Goal: Task Accomplishment & Management: Use online tool/utility

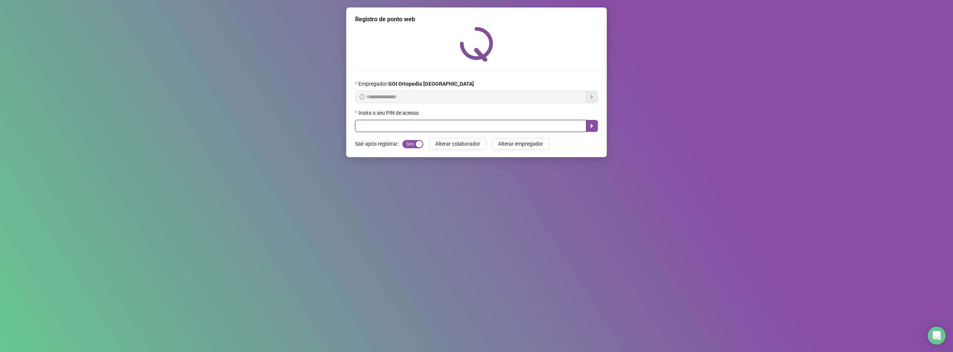
drag, startPoint x: 364, startPoint y: 129, endPoint x: 346, endPoint y: 116, distance: 21.9
click at [364, 126] on input "text" at bounding box center [470, 126] width 231 height 12
type input "*****"
drag, startPoint x: 590, startPoint y: 125, endPoint x: 594, endPoint y: 125, distance: 3.8
click at [594, 125] on icon "caret-right" at bounding box center [592, 126] width 6 height 6
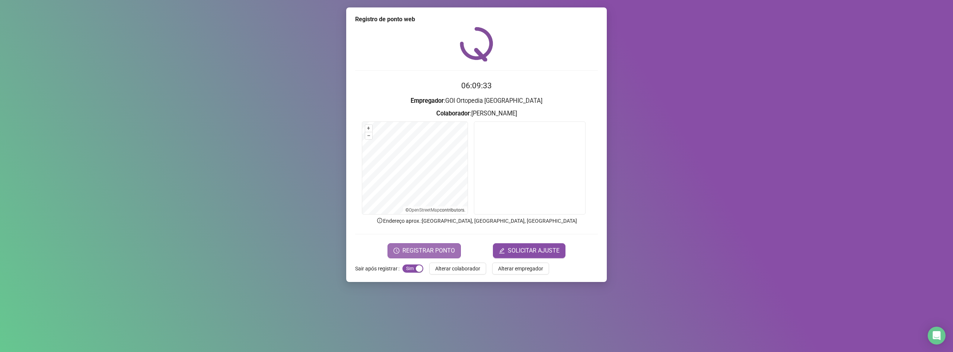
click at [425, 249] on span "REGISTRAR PONTO" at bounding box center [428, 250] width 52 height 9
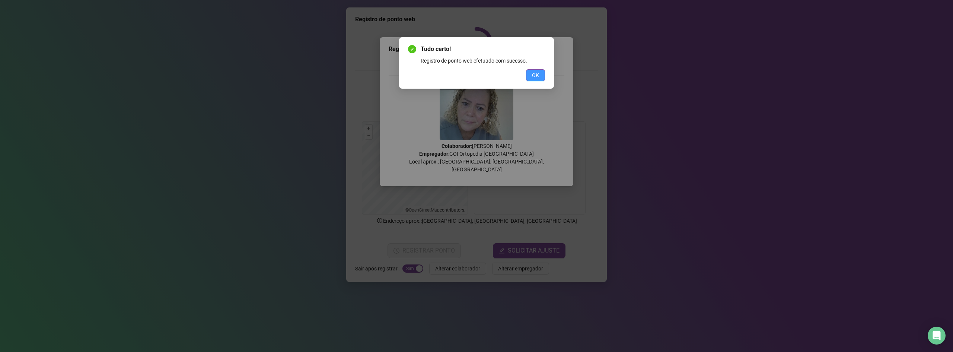
click at [539, 78] on span "OK" at bounding box center [535, 75] width 7 height 8
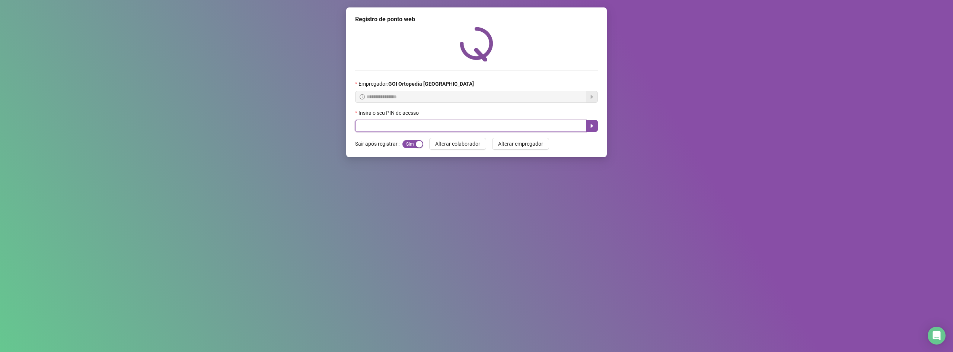
click at [481, 130] on input "text" at bounding box center [470, 126] width 231 height 12
type input "*"
type input "*****"
click at [594, 122] on button "button" at bounding box center [592, 126] width 12 height 12
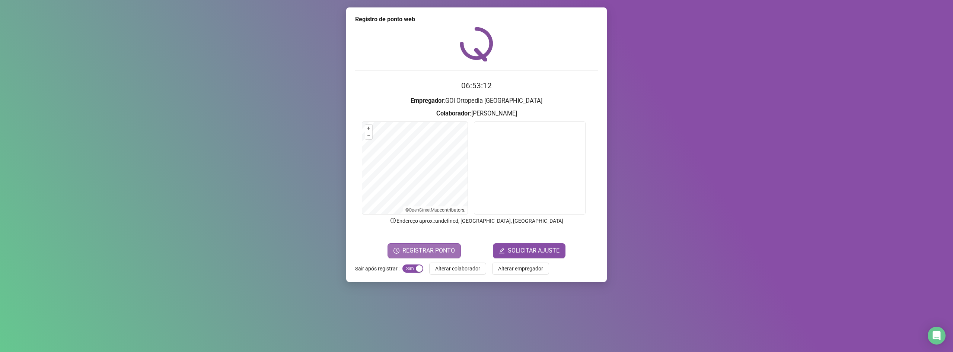
click at [427, 248] on span "REGISTRAR PONTO" at bounding box center [428, 250] width 52 height 9
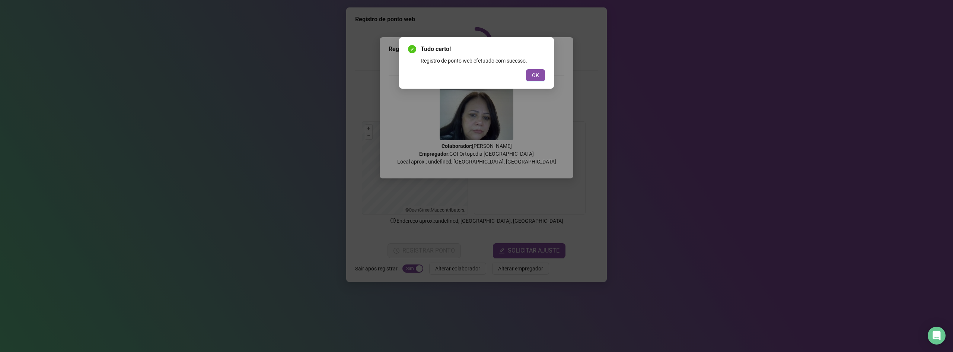
drag, startPoint x: 533, startPoint y: 76, endPoint x: 545, endPoint y: 83, distance: 13.0
click at [535, 81] on button "OK" at bounding box center [535, 75] width 19 height 12
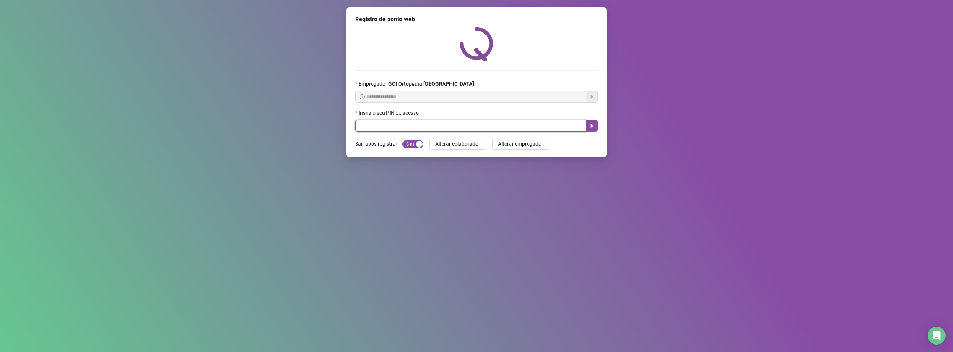
click at [548, 121] on input "text" at bounding box center [470, 126] width 231 height 12
type input "*****"
click at [593, 121] on button "button" at bounding box center [592, 126] width 12 height 12
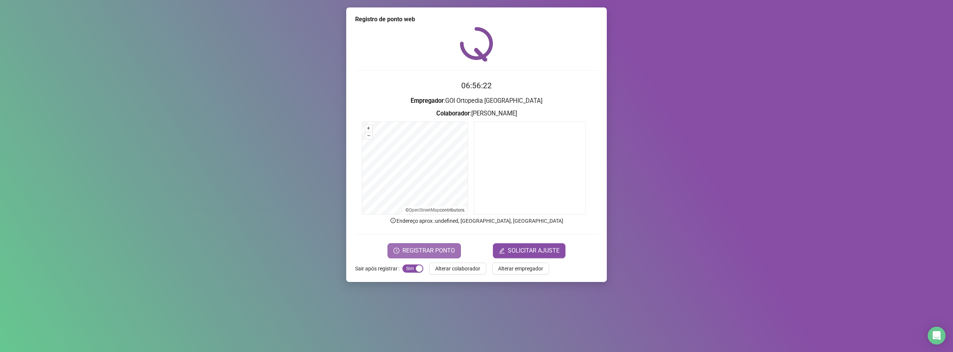
click at [428, 253] on span "REGISTRAR PONTO" at bounding box center [428, 250] width 52 height 9
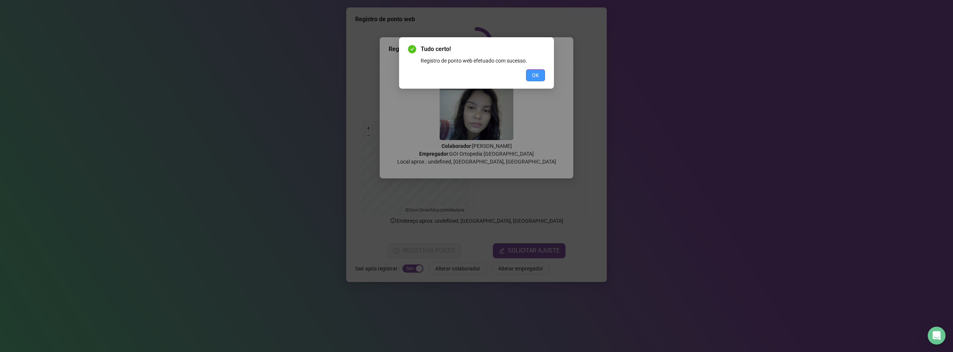
click at [535, 76] on span "OK" at bounding box center [535, 75] width 7 height 8
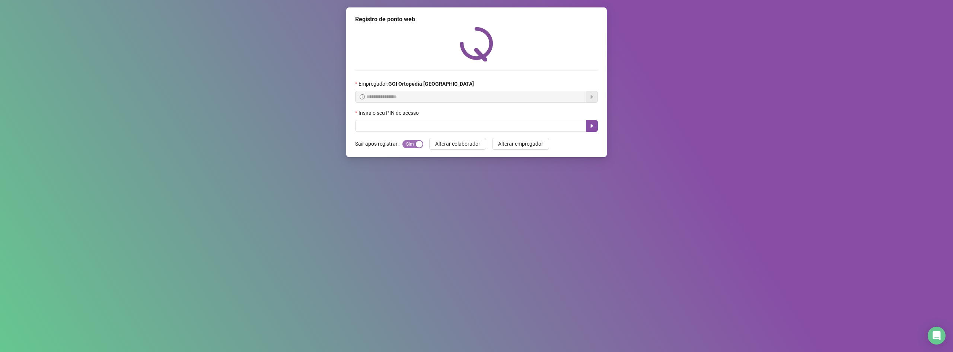
click at [420, 141] on div "button" at bounding box center [419, 144] width 7 height 7
click at [405, 146] on div "button" at bounding box center [406, 144] width 7 height 7
click at [421, 124] on input "text" at bounding box center [470, 126] width 231 height 12
type input "*****"
click at [594, 127] on icon "caret-right" at bounding box center [592, 126] width 6 height 6
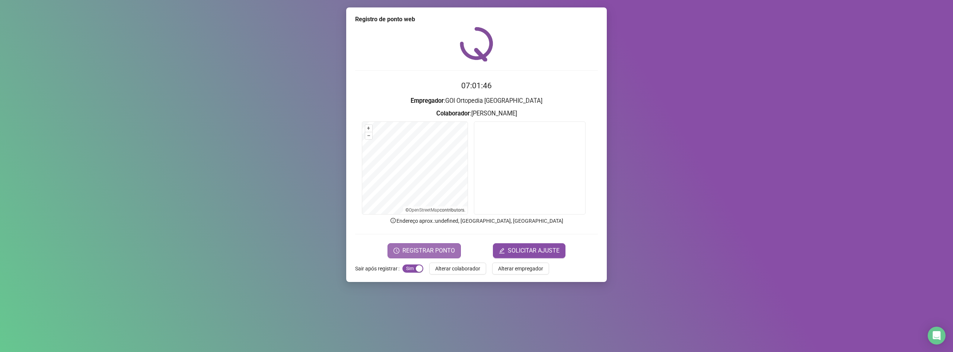
click at [414, 253] on span "REGISTRAR PONTO" at bounding box center [428, 250] width 52 height 9
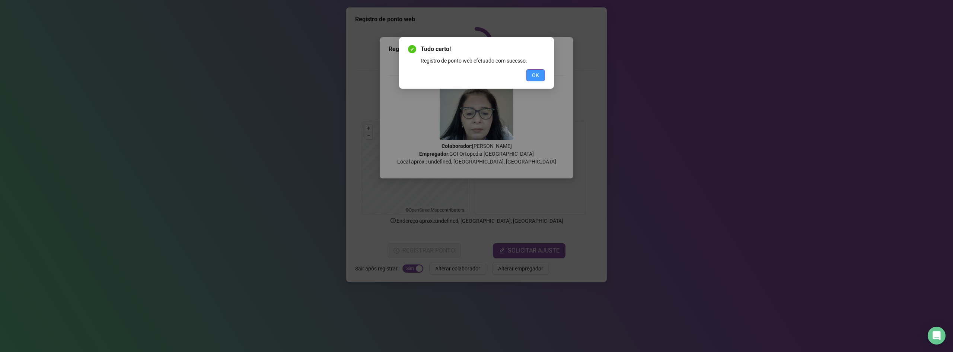
click at [535, 75] on span "OK" at bounding box center [535, 75] width 7 height 8
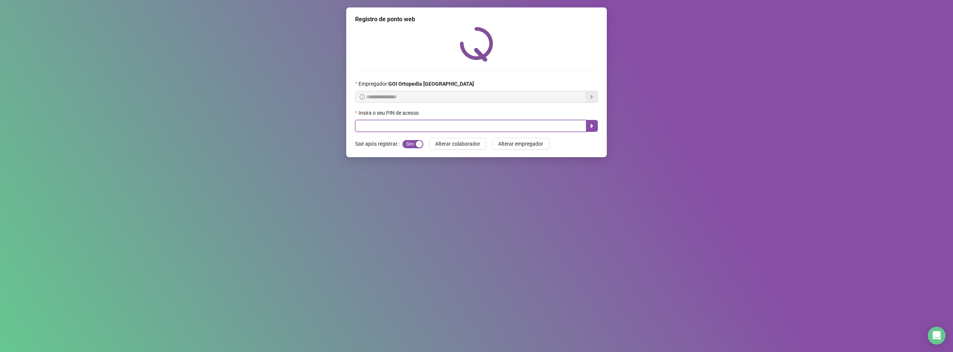
click at [501, 126] on input "text" at bounding box center [470, 126] width 231 height 12
type input "*****"
click at [599, 128] on div "**********" at bounding box center [476, 82] width 261 height 150
click at [593, 128] on icon "caret-right" at bounding box center [592, 126] width 6 height 6
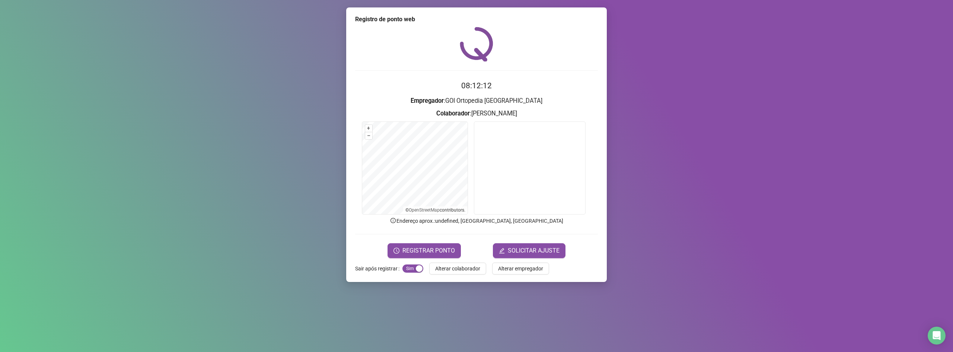
click at [452, 240] on form "08:12:12 Empregador : GOI Ortopedia Itumbiara Colaborador : [PERSON_NAME] + – ⇧…" at bounding box center [476, 169] width 243 height 178
click at [450, 250] on span "REGISTRAR PONTO" at bounding box center [428, 250] width 52 height 9
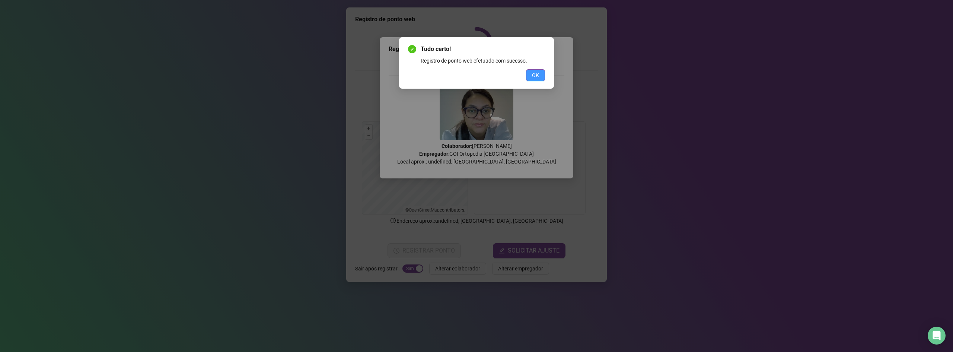
click at [531, 74] on button "OK" at bounding box center [535, 75] width 19 height 12
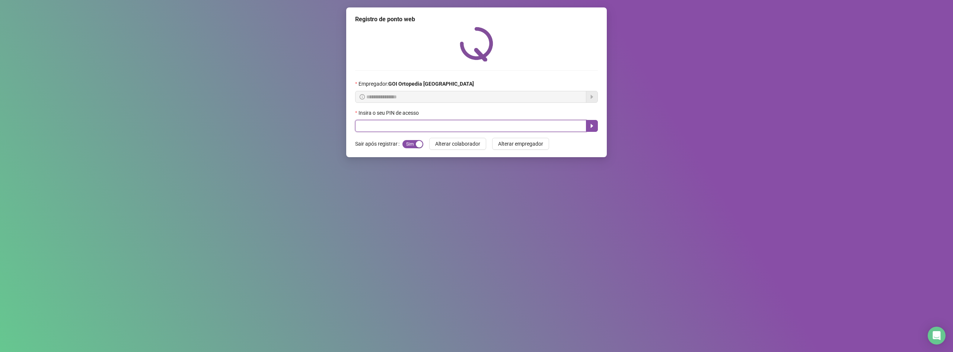
click at [378, 125] on input "text" at bounding box center [470, 126] width 231 height 12
type input "*****"
click at [593, 122] on button "button" at bounding box center [592, 126] width 12 height 12
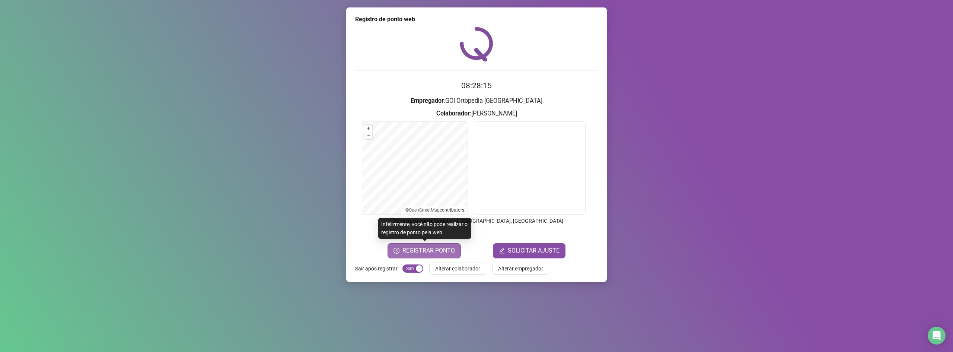
click at [427, 250] on span "REGISTRAR PONTO" at bounding box center [428, 250] width 52 height 9
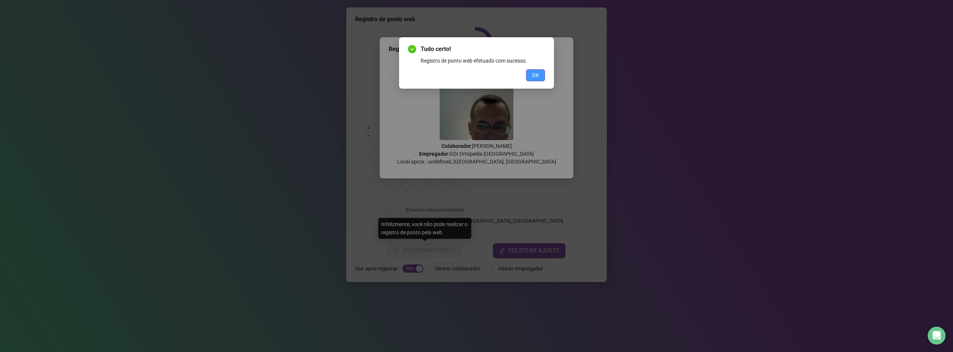
click at [539, 73] on span "OK" at bounding box center [535, 75] width 7 height 8
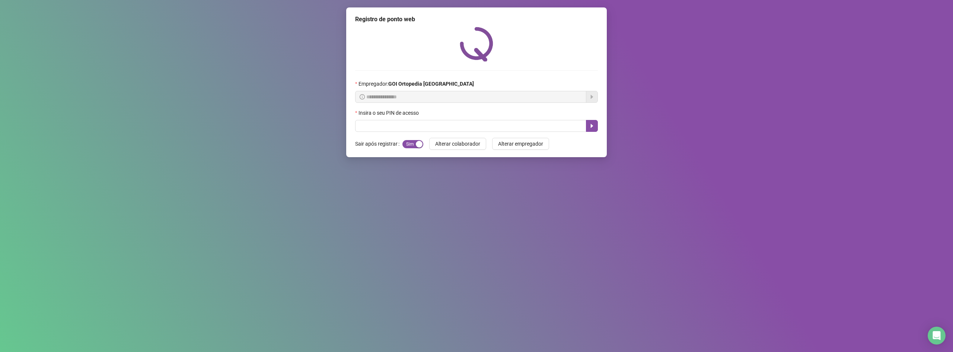
click at [945, 189] on div "**********" at bounding box center [476, 176] width 953 height 352
click at [496, 125] on input "text" at bounding box center [470, 126] width 231 height 12
type input "*****"
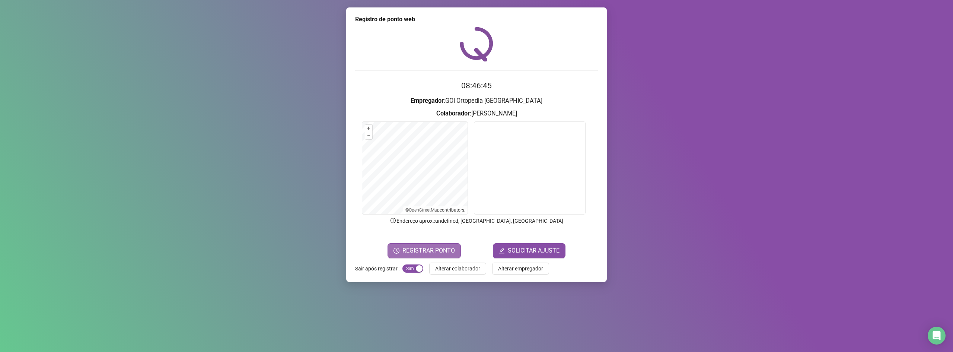
click at [412, 256] on button "REGISTRAR PONTO" at bounding box center [423, 250] width 73 height 15
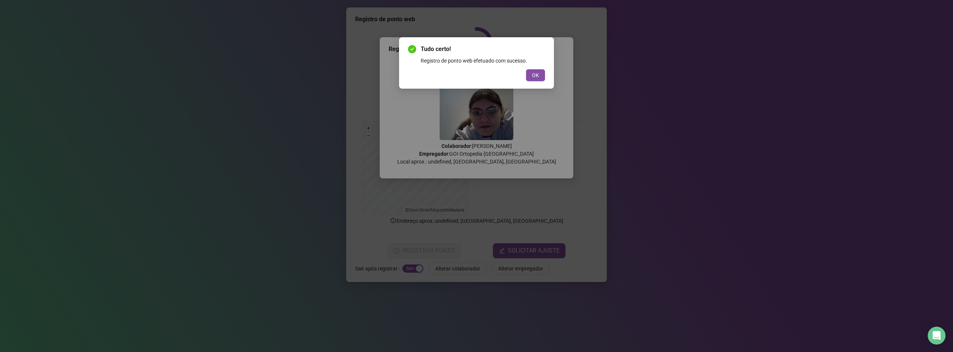
click at [523, 70] on div "OK" at bounding box center [476, 75] width 137 height 12
click at [542, 73] on button "OK" at bounding box center [535, 75] width 19 height 12
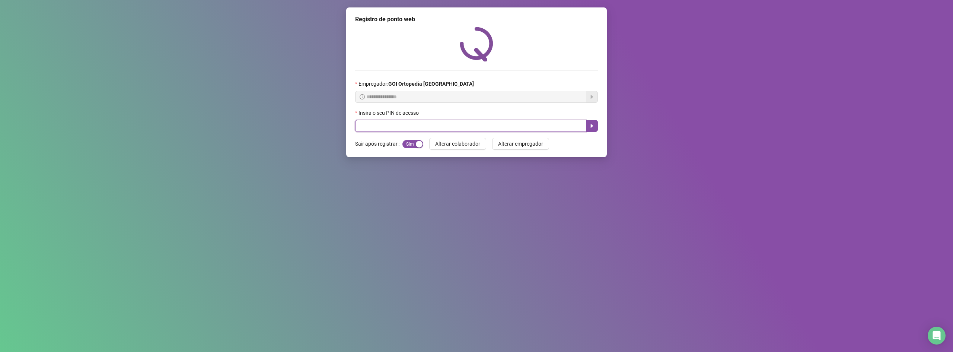
click at [415, 129] on input "text" at bounding box center [470, 126] width 231 height 12
type input "*****"
click at [587, 125] on button "button" at bounding box center [592, 126] width 12 height 12
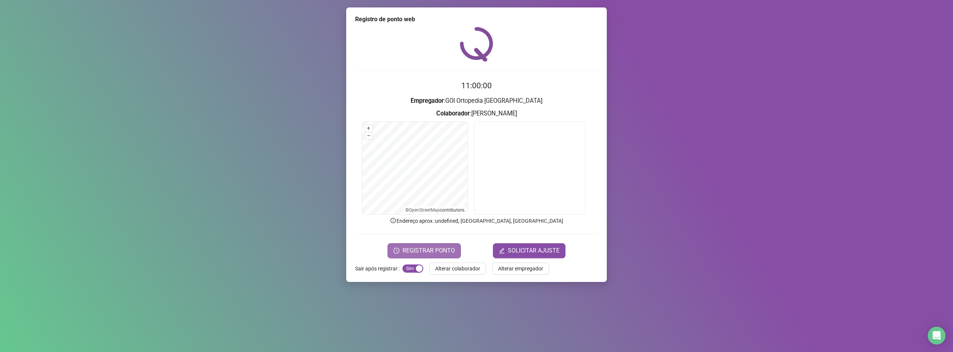
click at [438, 252] on span "REGISTRAR PONTO" at bounding box center [428, 250] width 52 height 9
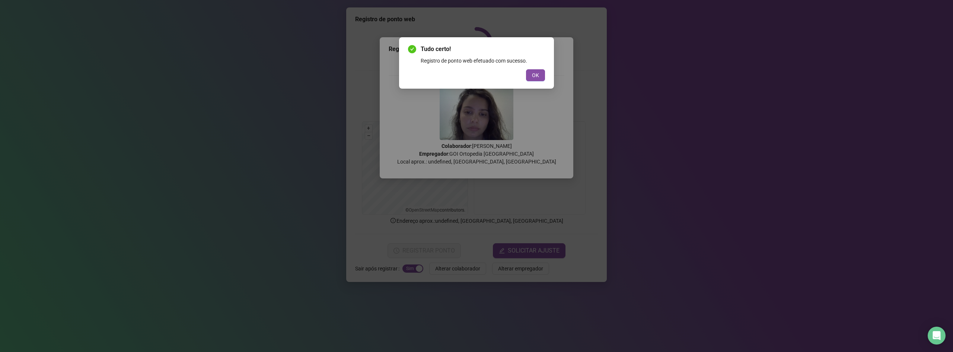
drag, startPoint x: 521, startPoint y: 77, endPoint x: 533, endPoint y: 79, distance: 12.1
click at [521, 78] on div "OK" at bounding box center [476, 75] width 137 height 12
click at [537, 81] on button "OK" at bounding box center [535, 75] width 19 height 12
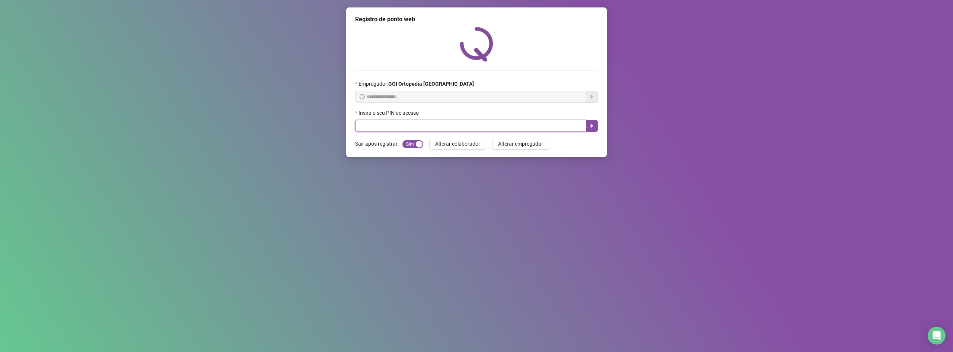
click at [521, 128] on input "text" at bounding box center [470, 126] width 231 height 12
type input "*****"
click at [590, 124] on icon "caret-right" at bounding box center [592, 126] width 6 height 6
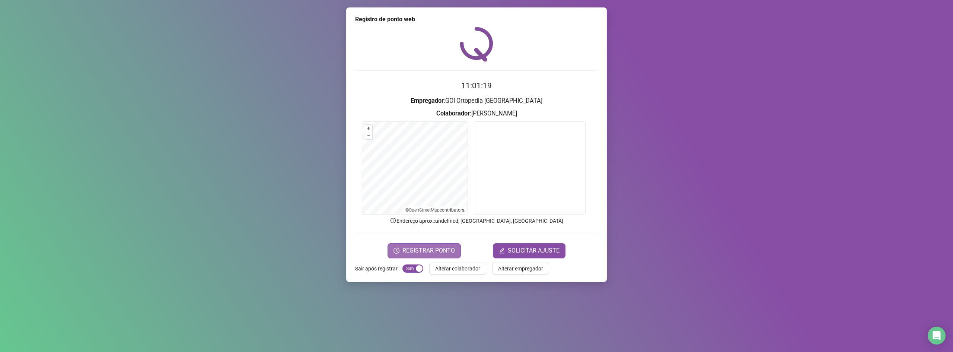
click at [416, 249] on span "REGISTRAR PONTO" at bounding box center [428, 250] width 52 height 9
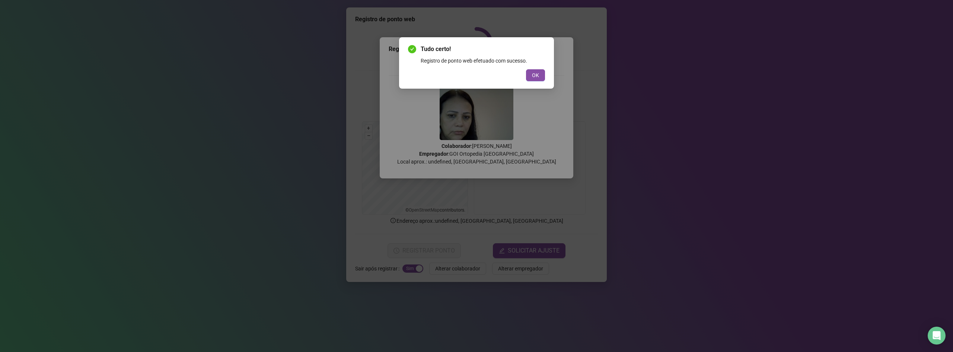
click at [531, 70] on button "OK" at bounding box center [535, 75] width 19 height 12
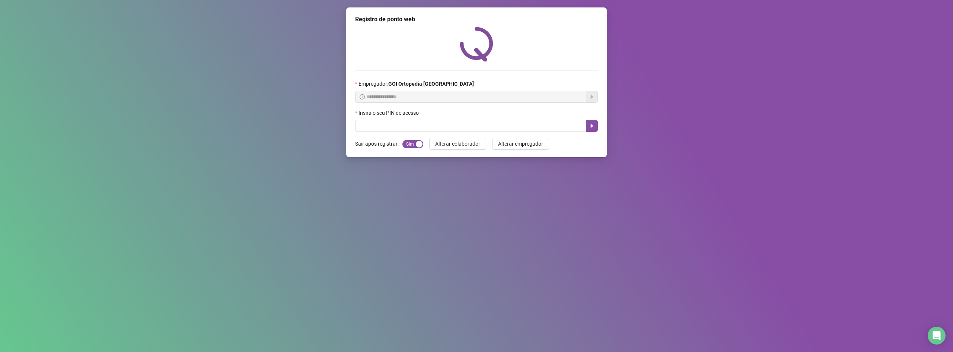
click at [369, 119] on div "Insira o seu PIN de acesso" at bounding box center [476, 114] width 243 height 11
click at [369, 121] on input "text" at bounding box center [470, 126] width 231 height 12
type input "*****"
click at [591, 125] on icon "caret-right" at bounding box center [592, 126] width 3 height 4
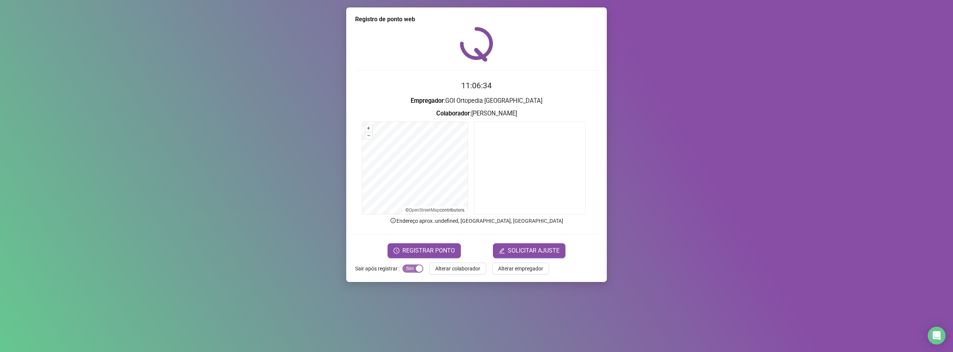
click at [416, 268] on div "button" at bounding box center [419, 268] width 7 height 7
click at [432, 245] on button "REGISTRAR PONTO" at bounding box center [423, 250] width 73 height 15
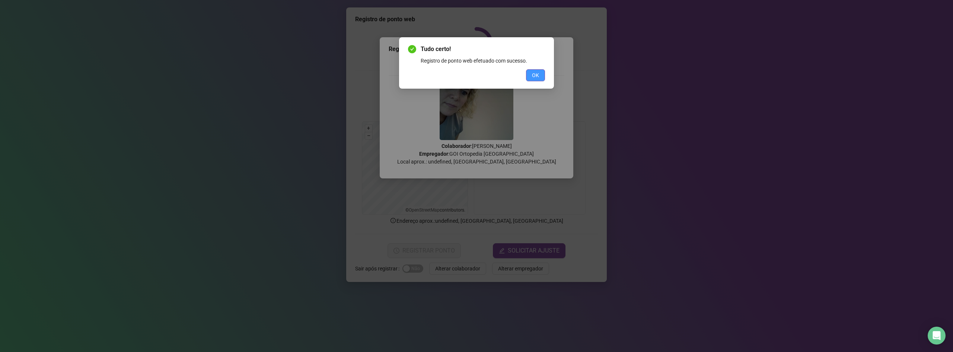
click at [538, 76] on span "OK" at bounding box center [535, 75] width 7 height 8
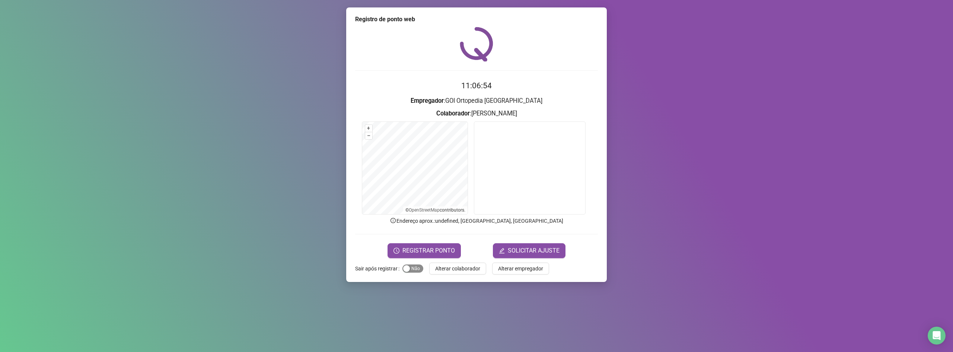
click at [403, 271] on div "button" at bounding box center [406, 268] width 7 height 7
click at [416, 269] on div "button" at bounding box center [419, 268] width 7 height 7
click at [408, 273] on div "Sim Não" at bounding box center [412, 268] width 21 height 12
click at [404, 266] on div "button" at bounding box center [406, 268] width 7 height 7
click at [416, 255] on button "REGISTRAR PONTO" at bounding box center [423, 250] width 73 height 15
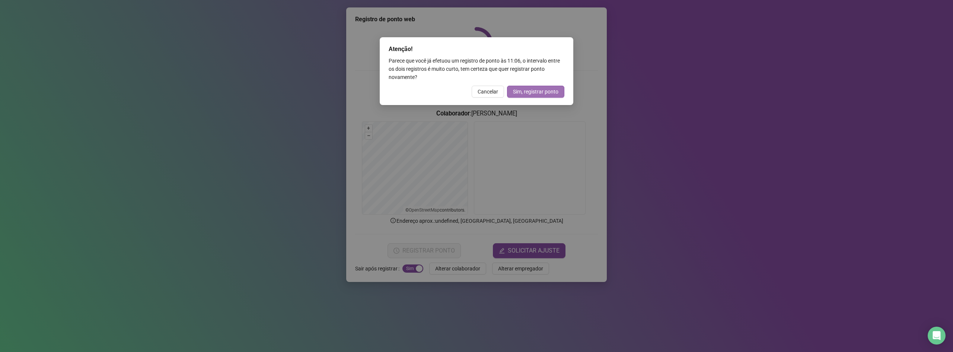
click at [547, 87] on span "Sim, registrar ponto" at bounding box center [535, 91] width 45 height 8
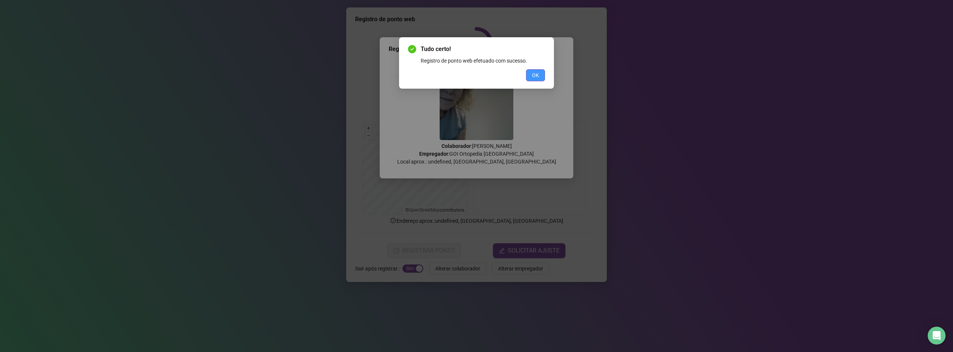
click at [533, 76] on span "OK" at bounding box center [535, 75] width 7 height 8
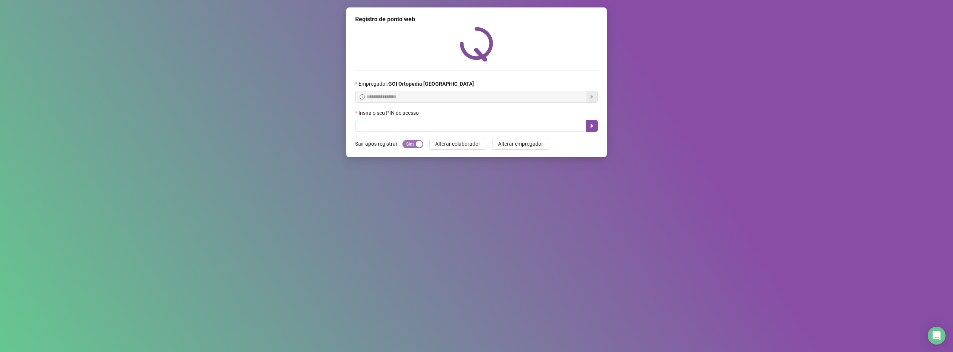
click at [416, 143] on div "button" at bounding box center [419, 144] width 7 height 7
click at [405, 145] on div "button" at bounding box center [406, 144] width 7 height 7
click at [401, 123] on input "text" at bounding box center [470, 126] width 231 height 12
type input "*****"
click at [588, 125] on button "button" at bounding box center [592, 126] width 12 height 12
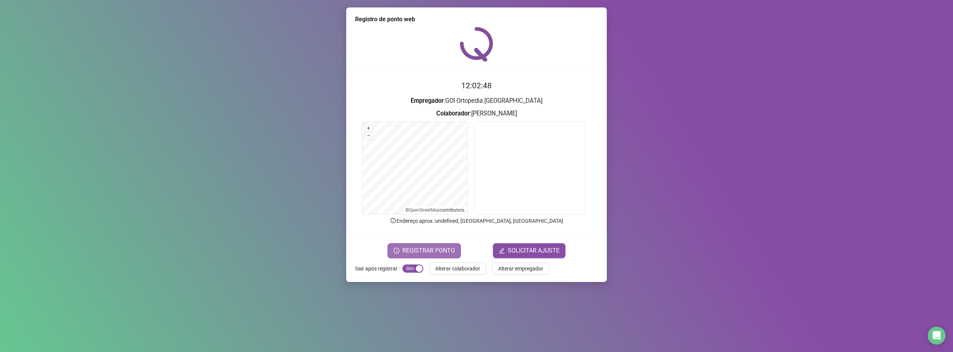
click at [428, 252] on span "REGISTRAR PONTO" at bounding box center [428, 250] width 52 height 9
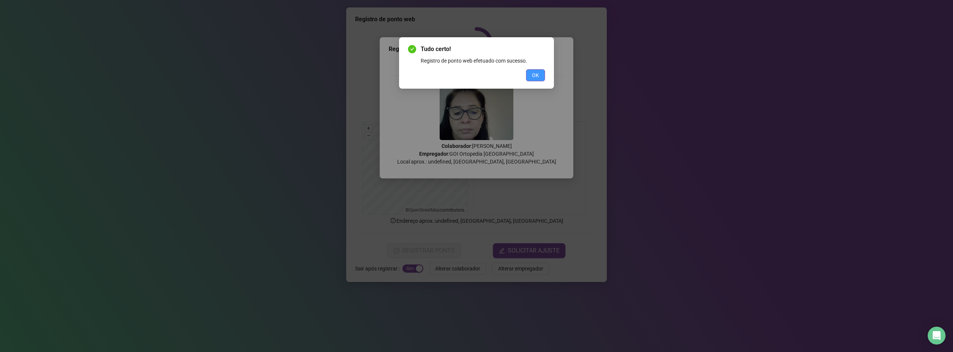
click at [538, 77] on span "OK" at bounding box center [535, 75] width 7 height 8
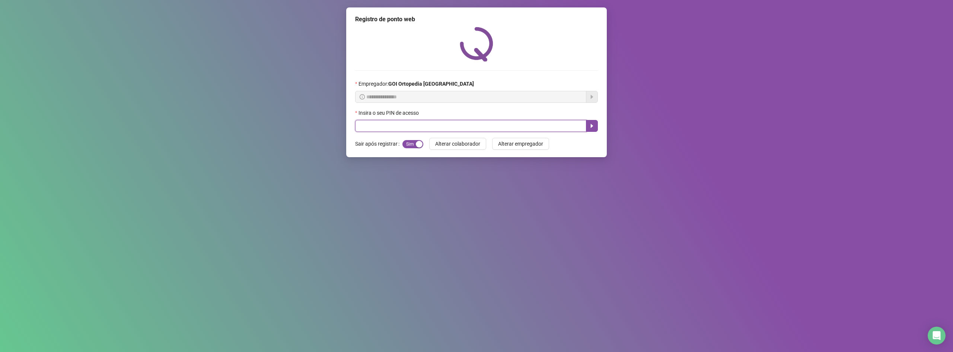
click at [363, 125] on input "text" at bounding box center [470, 126] width 231 height 12
type input "*****"
click at [592, 126] on icon "caret-right" at bounding box center [592, 126] width 3 height 4
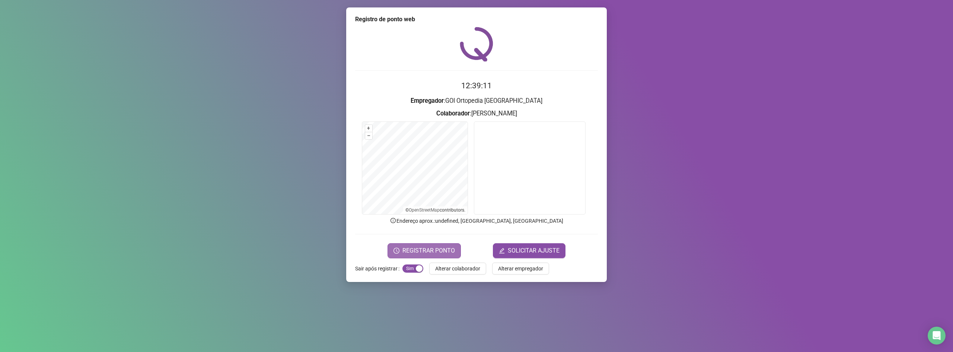
click at [430, 251] on span "REGISTRAR PONTO" at bounding box center [428, 250] width 52 height 9
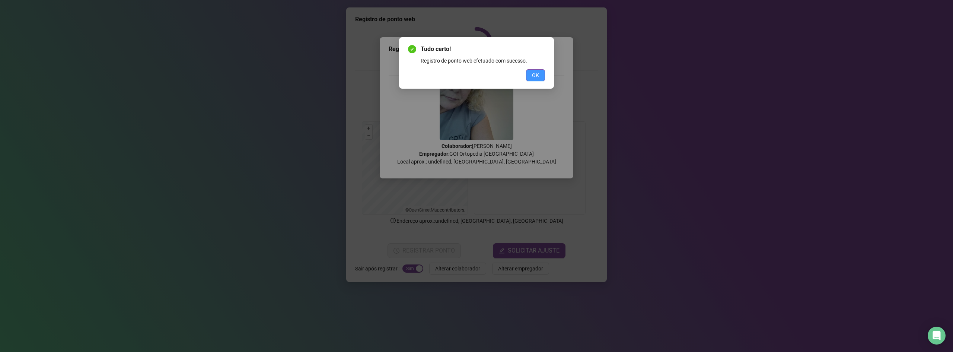
click at [535, 72] on span "OK" at bounding box center [535, 75] width 7 height 8
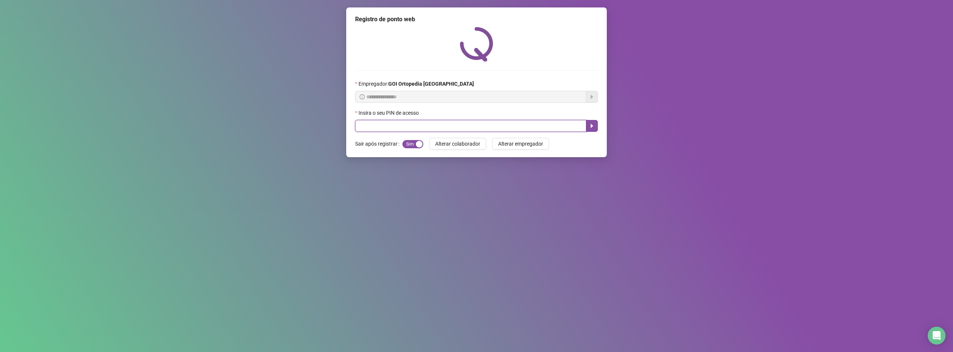
drag, startPoint x: 387, startPoint y: 124, endPoint x: 580, endPoint y: 67, distance: 201.8
click at [388, 124] on input "text" at bounding box center [470, 126] width 231 height 12
type input "*****"
click at [590, 125] on icon "caret-right" at bounding box center [592, 126] width 6 height 6
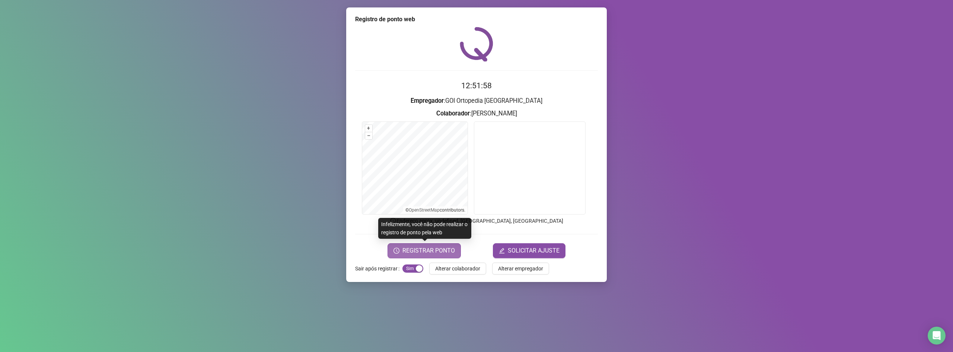
click at [419, 246] on span "REGISTRAR PONTO" at bounding box center [428, 250] width 52 height 9
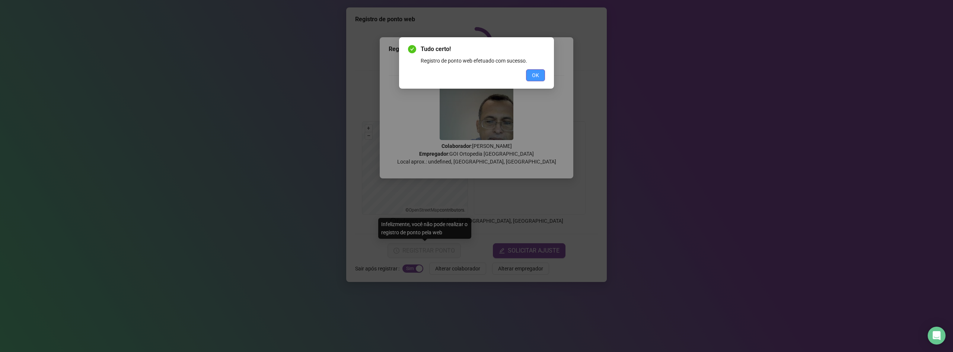
click at [533, 73] on span "OK" at bounding box center [535, 75] width 7 height 8
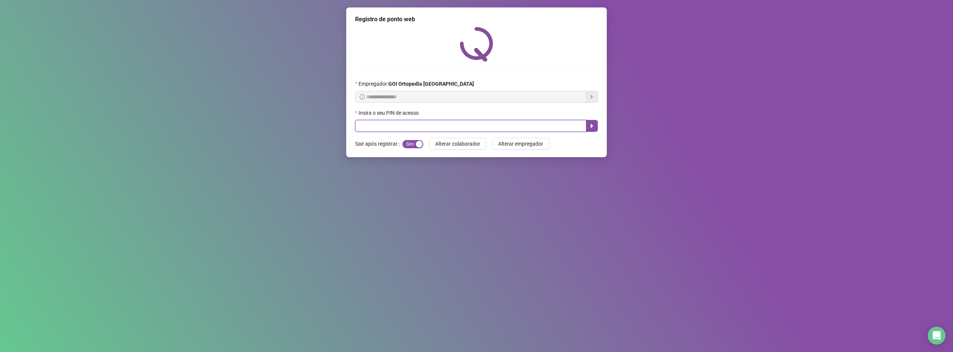
click at [411, 123] on input "text" at bounding box center [470, 126] width 231 height 12
type input "*****"
click at [594, 128] on button "button" at bounding box center [592, 126] width 12 height 12
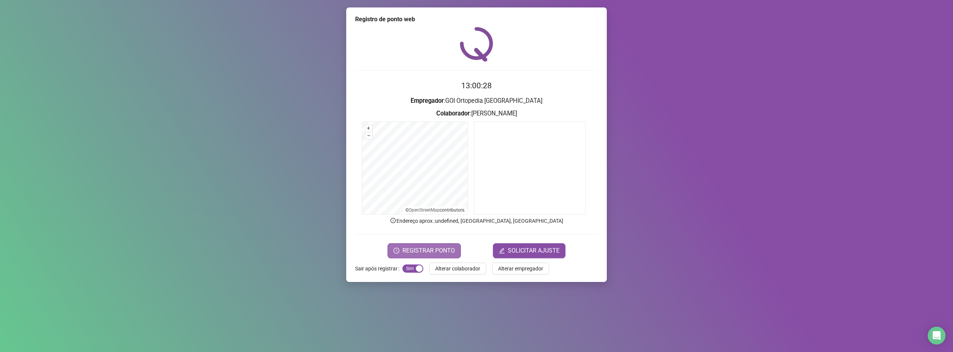
click at [435, 253] on span "REGISTRAR PONTO" at bounding box center [428, 250] width 52 height 9
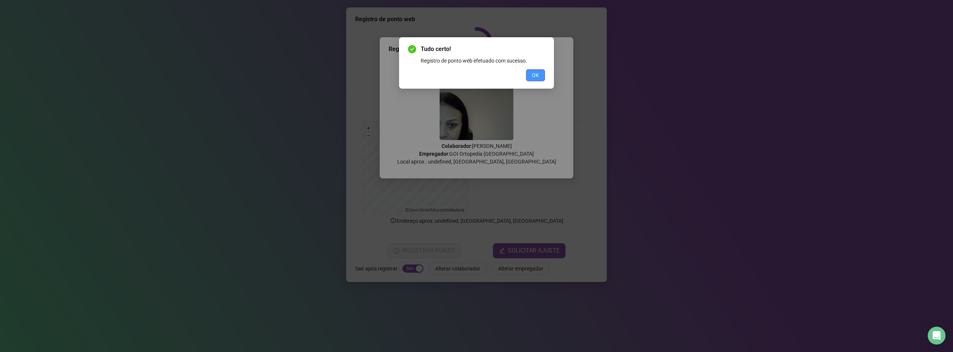
click at [537, 76] on span "OK" at bounding box center [535, 75] width 7 height 8
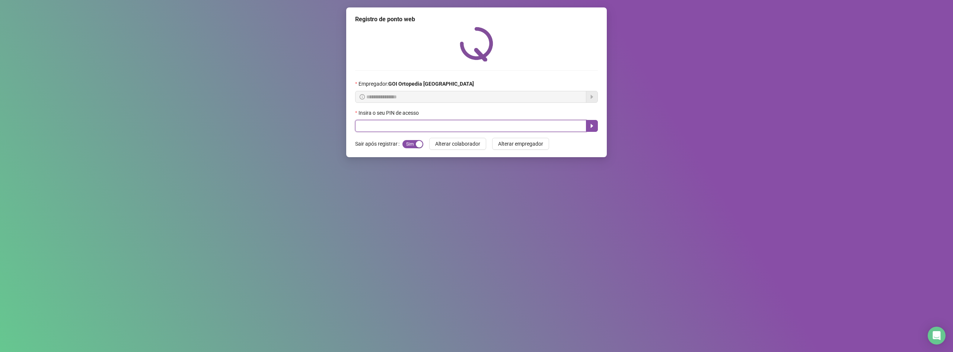
click at [521, 127] on input "text" at bounding box center [470, 126] width 231 height 12
type input "*****"
drag, startPoint x: 600, startPoint y: 122, endPoint x: 597, endPoint y: 124, distance: 4.3
click at [600, 122] on div "**********" at bounding box center [476, 82] width 261 height 150
click at [589, 122] on button "button" at bounding box center [592, 126] width 12 height 12
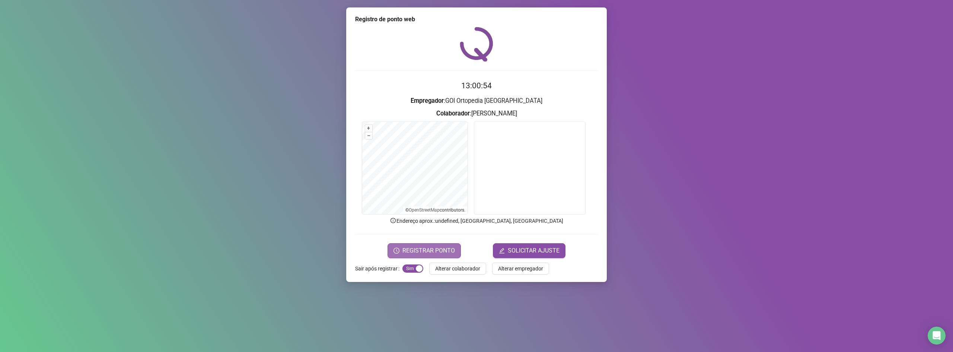
click at [439, 248] on span "REGISTRAR PONTO" at bounding box center [428, 250] width 52 height 9
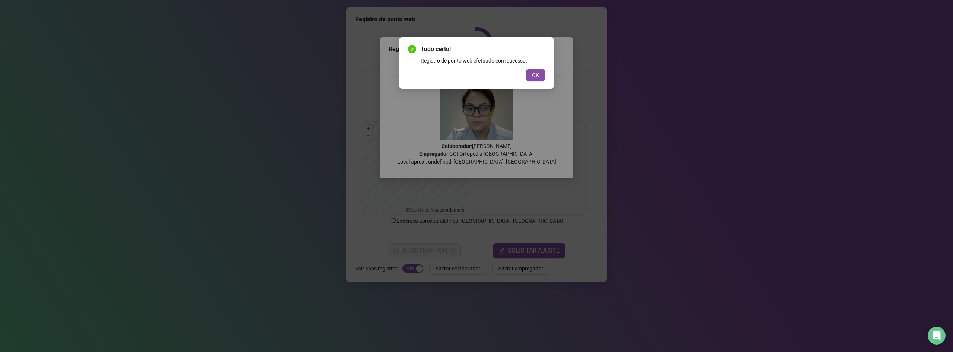
click at [524, 74] on div "OK" at bounding box center [476, 75] width 137 height 12
click at [533, 74] on span "OK" at bounding box center [535, 75] width 7 height 8
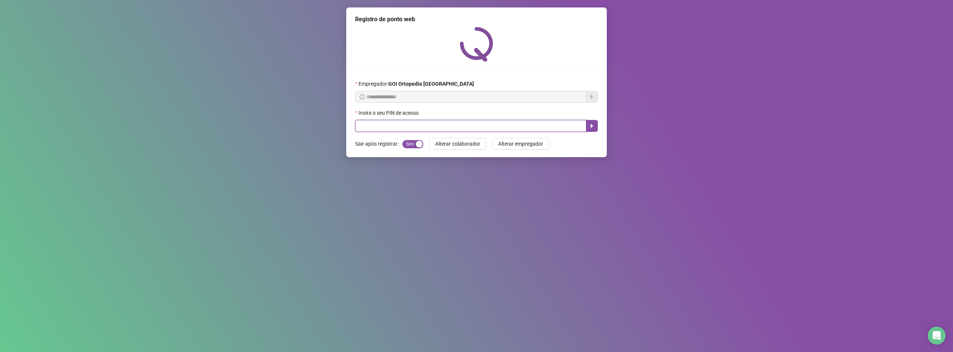
drag, startPoint x: 479, startPoint y: 121, endPoint x: 495, endPoint y: 112, distance: 18.7
click at [480, 122] on input "text" at bounding box center [470, 126] width 231 height 12
type input "*****"
click at [591, 130] on button "button" at bounding box center [592, 126] width 12 height 12
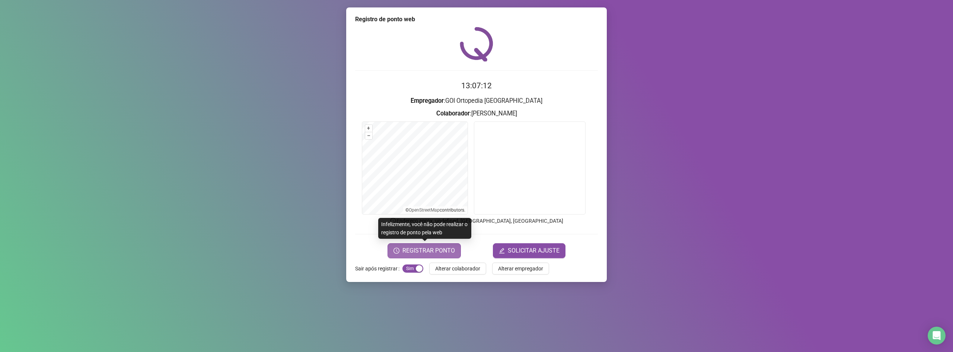
click at [444, 251] on span "REGISTRAR PONTO" at bounding box center [428, 250] width 52 height 9
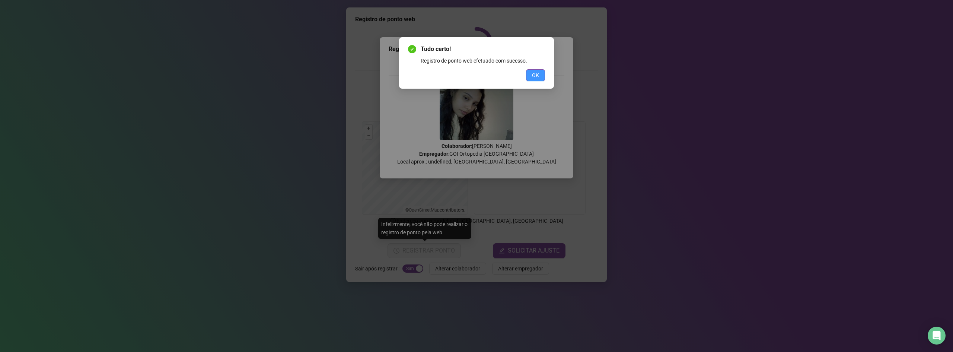
click at [539, 73] on button "OK" at bounding box center [535, 75] width 19 height 12
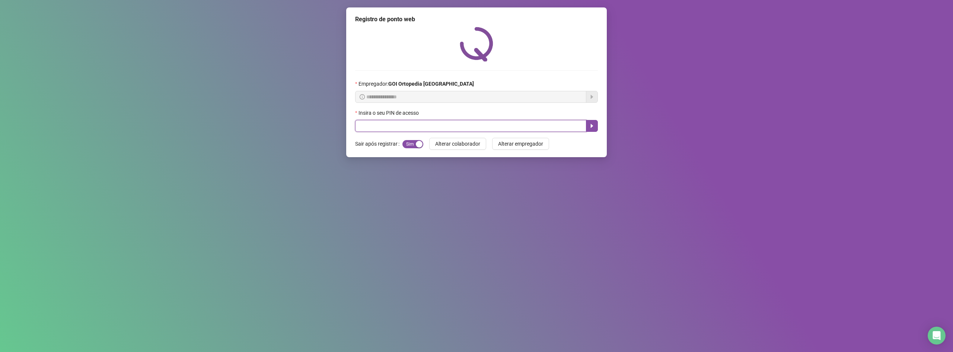
click at [485, 131] on input "text" at bounding box center [470, 126] width 231 height 12
type input "*****"
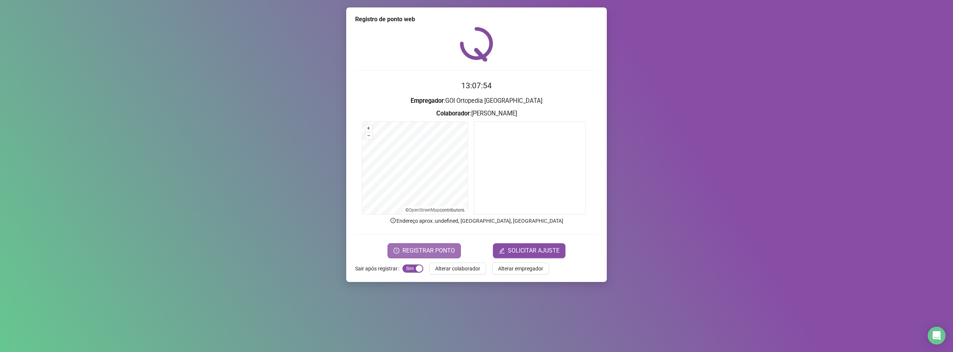
click at [434, 255] on button "REGISTRAR PONTO" at bounding box center [423, 250] width 73 height 15
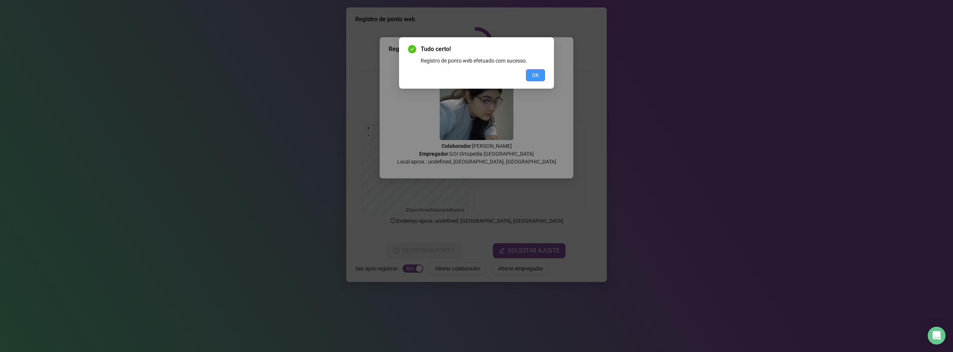
drag, startPoint x: 540, startPoint y: 74, endPoint x: 535, endPoint y: 79, distance: 7.4
click at [539, 77] on button "OK" at bounding box center [535, 75] width 19 height 12
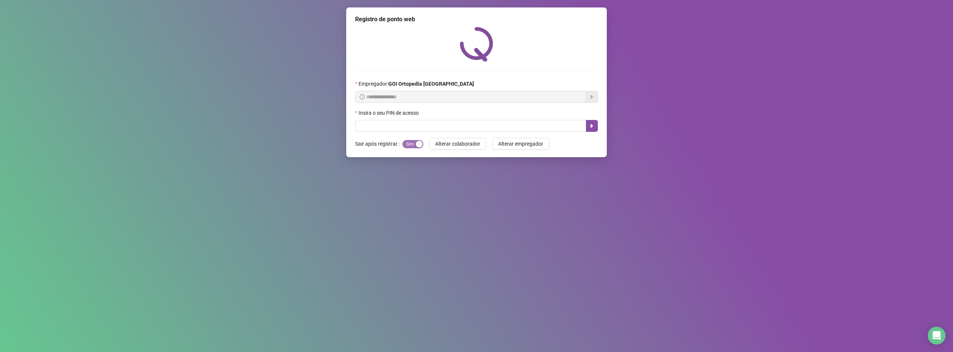
click at [419, 144] on div "button" at bounding box center [419, 144] width 7 height 7
click at [405, 146] on div "button" at bounding box center [406, 144] width 7 height 7
click at [423, 125] on input "text" at bounding box center [470, 126] width 231 height 12
type input "*****"
click at [594, 125] on icon "caret-right" at bounding box center [592, 126] width 6 height 6
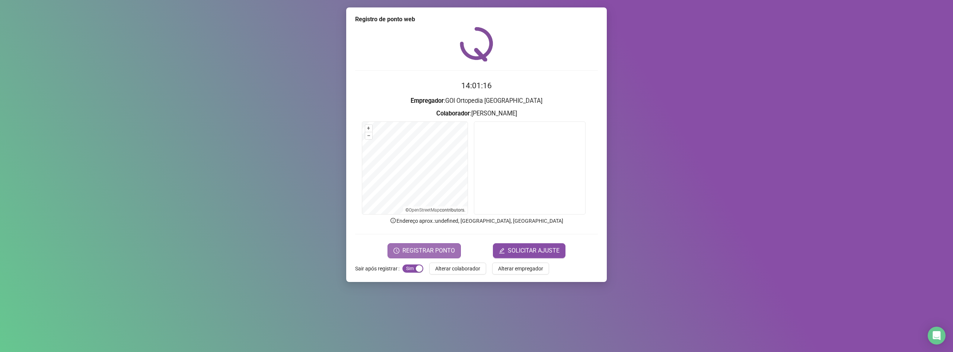
click at [414, 248] on span "REGISTRAR PONTO" at bounding box center [428, 250] width 52 height 9
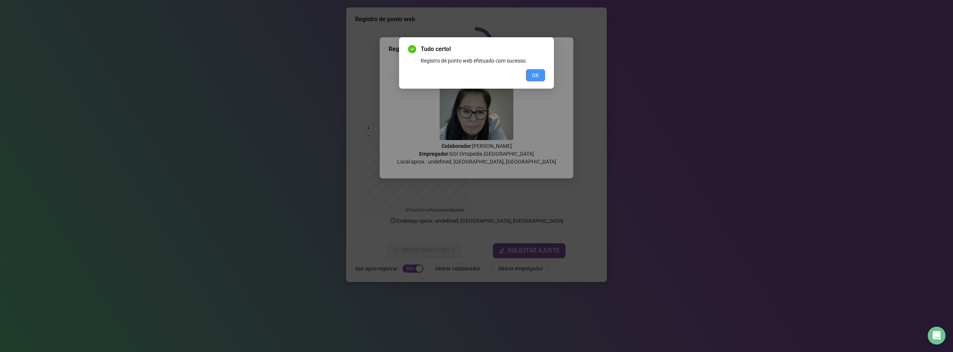
click at [535, 70] on button "OK" at bounding box center [535, 75] width 19 height 12
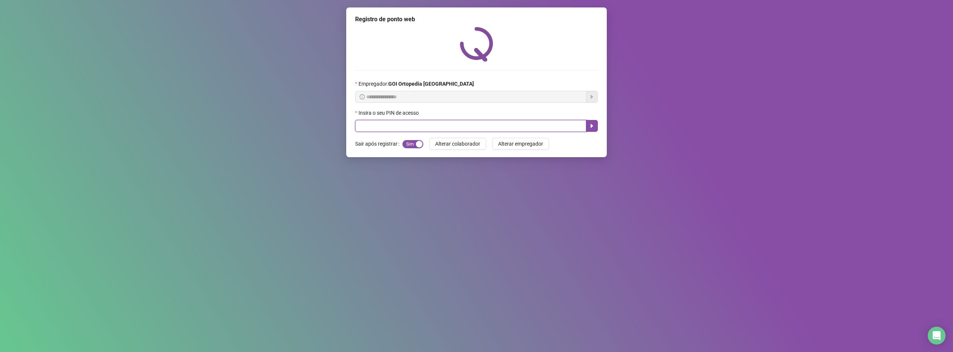
drag, startPoint x: 384, startPoint y: 126, endPoint x: 543, endPoint y: 107, distance: 160.5
click at [390, 122] on input "text" at bounding box center [470, 126] width 231 height 12
type input "*****"
click at [588, 126] on button "button" at bounding box center [592, 126] width 12 height 12
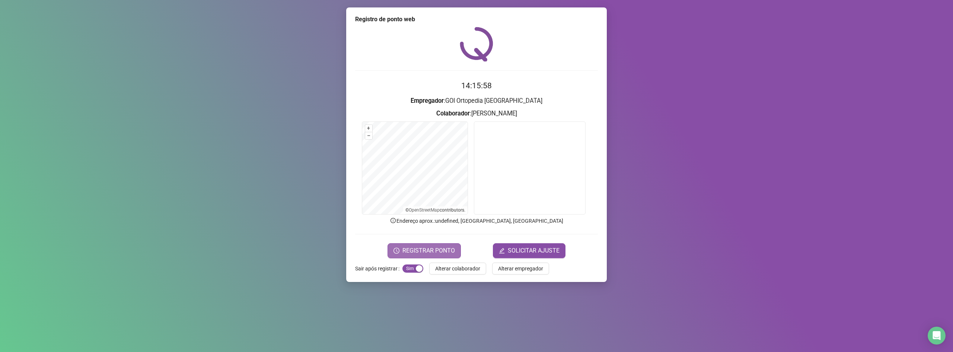
click at [426, 251] on span "REGISTRAR PONTO" at bounding box center [428, 250] width 52 height 9
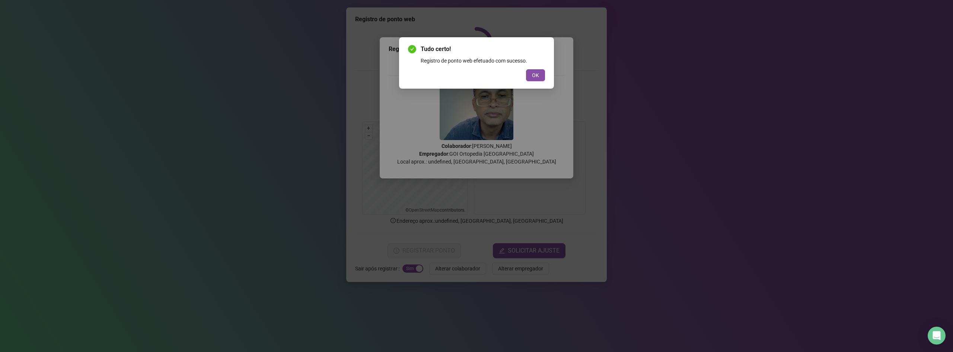
click at [535, 70] on button "OK" at bounding box center [535, 75] width 19 height 12
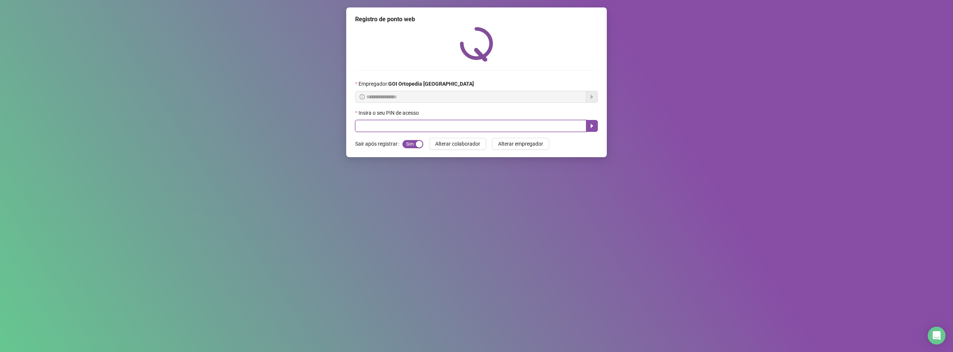
click at [446, 125] on input "text" at bounding box center [470, 126] width 231 height 12
type input "*****"
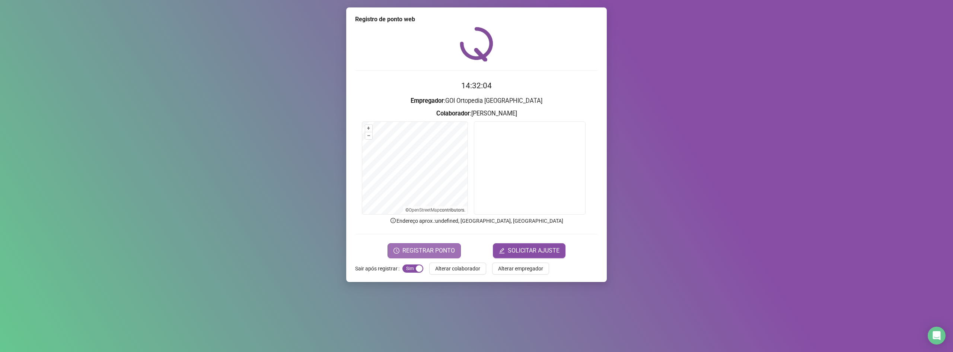
click at [447, 250] on span "REGISTRAR PONTO" at bounding box center [428, 250] width 52 height 9
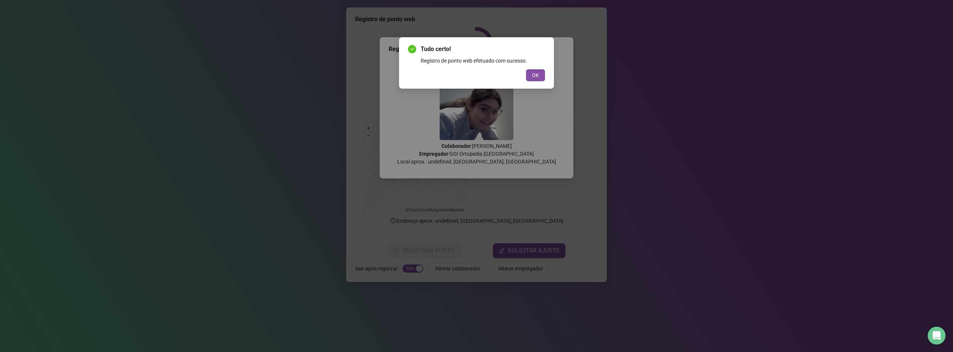
click at [537, 84] on div "Tudo certo! Registro de ponto web efetuado com sucesso. OK" at bounding box center [476, 62] width 155 height 51
drag, startPoint x: 536, startPoint y: 84, endPoint x: 531, endPoint y: 75, distance: 10.0
click at [533, 83] on div "Tudo certo! Registro de ponto web efetuado com sucesso. OK" at bounding box center [476, 62] width 155 height 51
click at [531, 70] on button "OK" at bounding box center [535, 75] width 19 height 12
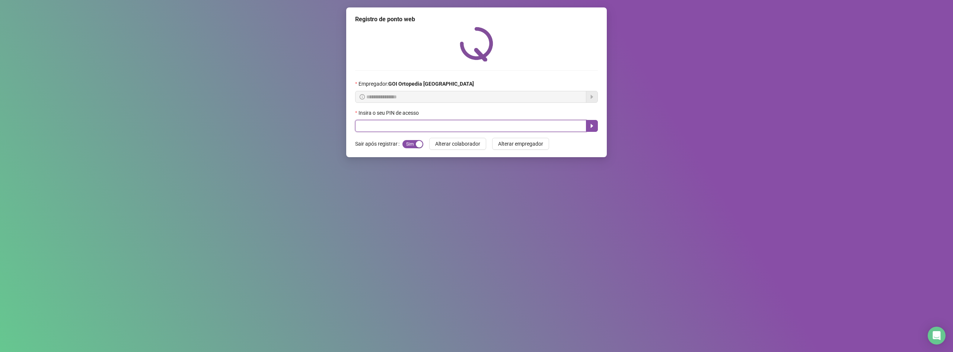
click at [489, 122] on input "text" at bounding box center [470, 126] width 231 height 12
type input "*****"
click at [594, 128] on icon "caret-right" at bounding box center [592, 126] width 6 height 6
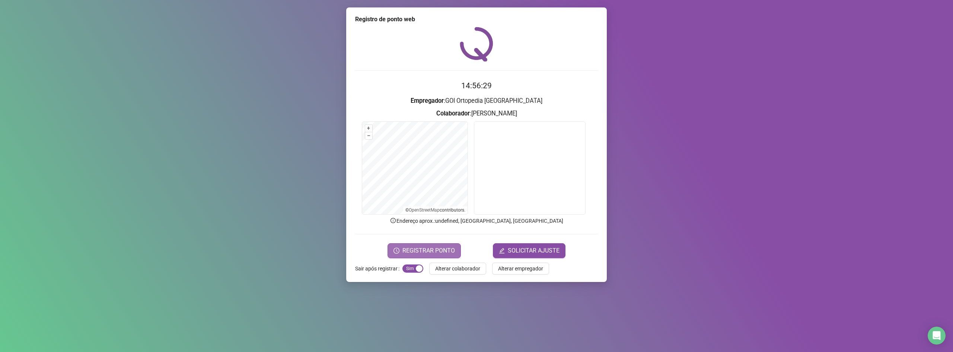
click at [436, 248] on span "REGISTRAR PONTO" at bounding box center [428, 250] width 52 height 9
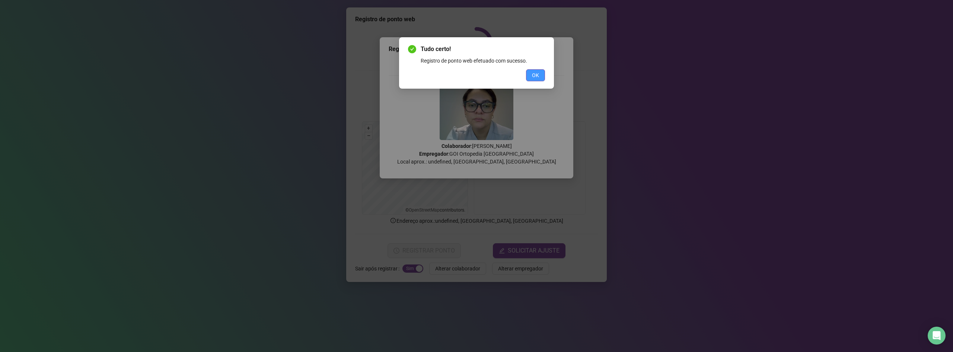
click at [538, 70] on div "Tudo certo! Registro de ponto web efetuado com sucesso. OK" at bounding box center [476, 63] width 137 height 36
click at [542, 78] on button "OK" at bounding box center [535, 75] width 19 height 12
